Goal: Check status: Check status

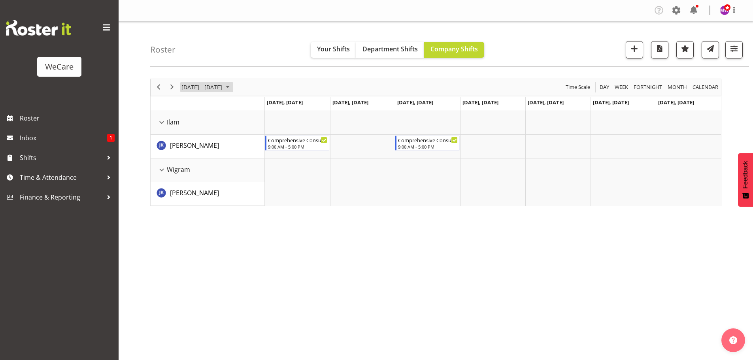
click at [221, 89] on span "[DATE] - [DATE]" at bounding box center [202, 87] width 42 height 10
click at [188, 174] on span "18" at bounding box center [190, 175] width 12 height 12
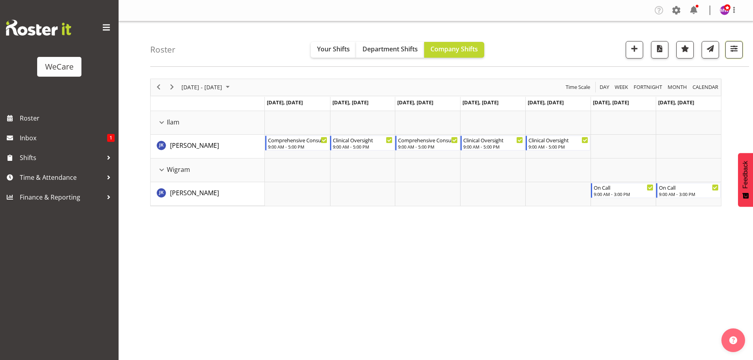
click at [733, 51] on span "button" at bounding box center [734, 48] width 10 height 10
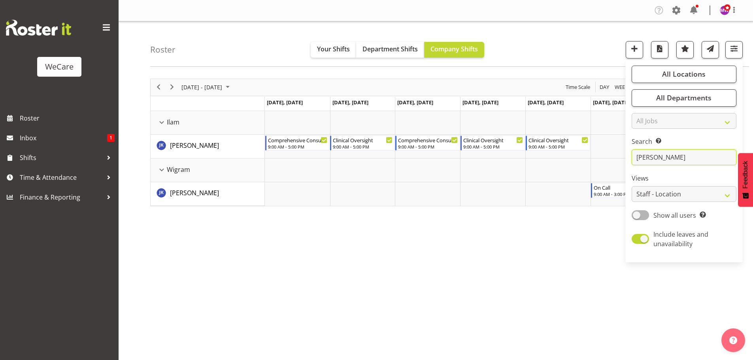
click at [669, 159] on input "[PERSON_NAME]" at bounding box center [684, 157] width 105 height 16
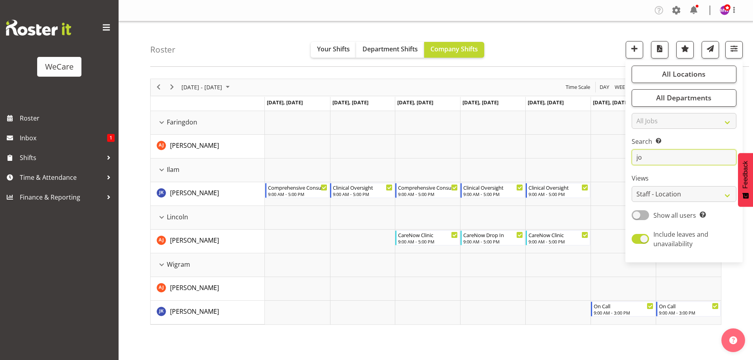
type input "j"
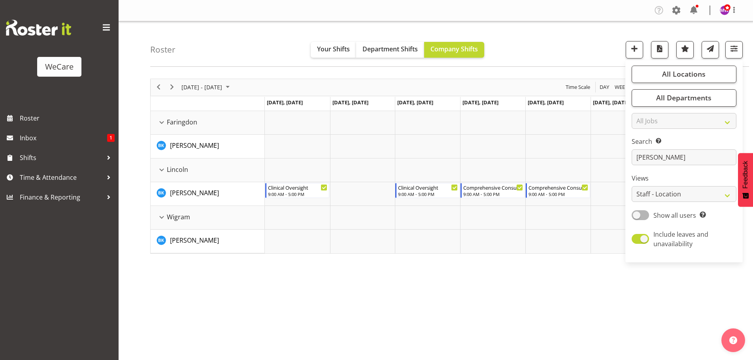
drag, startPoint x: 376, startPoint y: 319, endPoint x: 385, endPoint y: 314, distance: 10.0
click at [377, 319] on div "[DATE] - [DATE] [DATE] Day Week Fortnight Month calendar Month Agenda Time Scal…" at bounding box center [451, 231] width 603 height 316
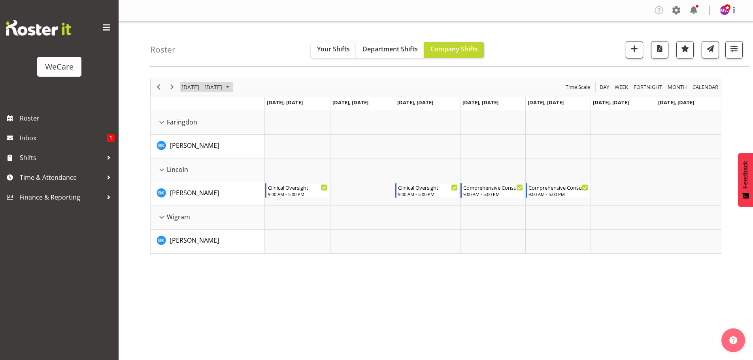
click at [219, 86] on span "[DATE] - [DATE]" at bounding box center [202, 87] width 42 height 10
click at [191, 162] on span "11" at bounding box center [190, 161] width 12 height 12
click at [208, 87] on span "[DATE] - [DATE]" at bounding box center [202, 87] width 42 height 10
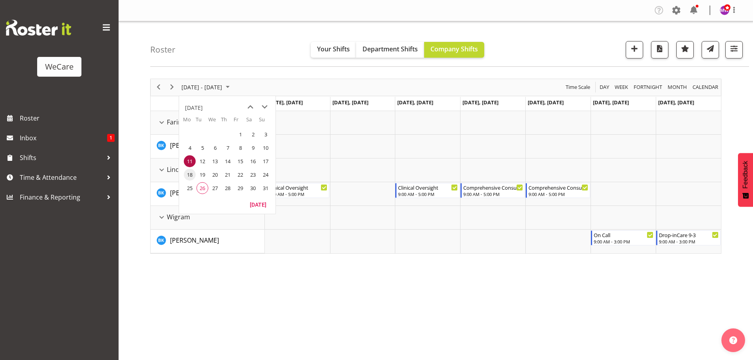
click at [190, 175] on span "18" at bounding box center [190, 175] width 12 height 12
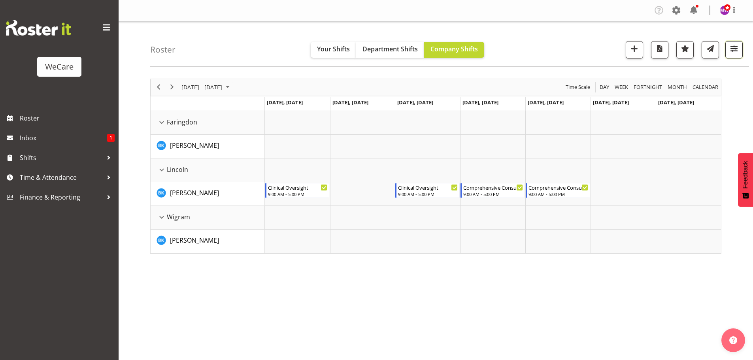
click at [740, 48] on button "button" at bounding box center [733, 49] width 17 height 17
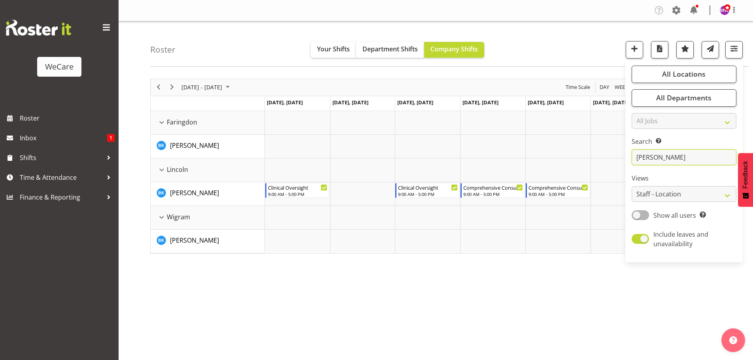
click at [678, 157] on input "[PERSON_NAME]" at bounding box center [684, 157] width 105 height 16
type input "b"
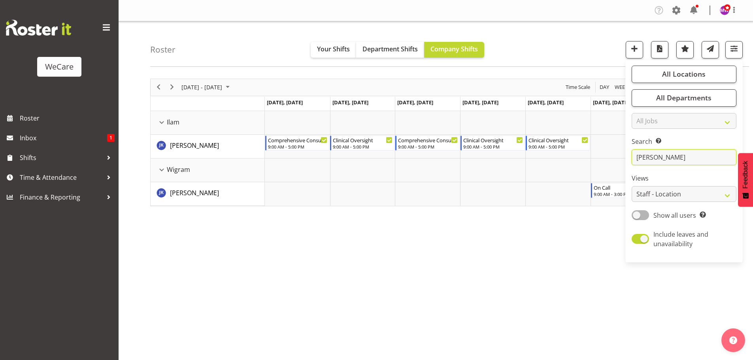
type input "[PERSON_NAME]"
click at [510, 308] on div "[DATE] - [DATE] [DATE] Day Week Fortnight Month calendar Month Agenda Time Scal…" at bounding box center [451, 231] width 603 height 316
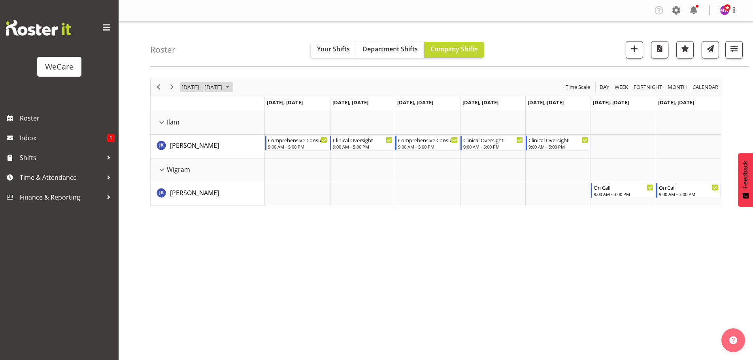
click at [223, 88] on span "[DATE] - [DATE]" at bounding box center [202, 87] width 42 height 10
click at [188, 159] on span "11" at bounding box center [190, 161] width 12 height 12
